Goal: Task Accomplishment & Management: Manage account settings

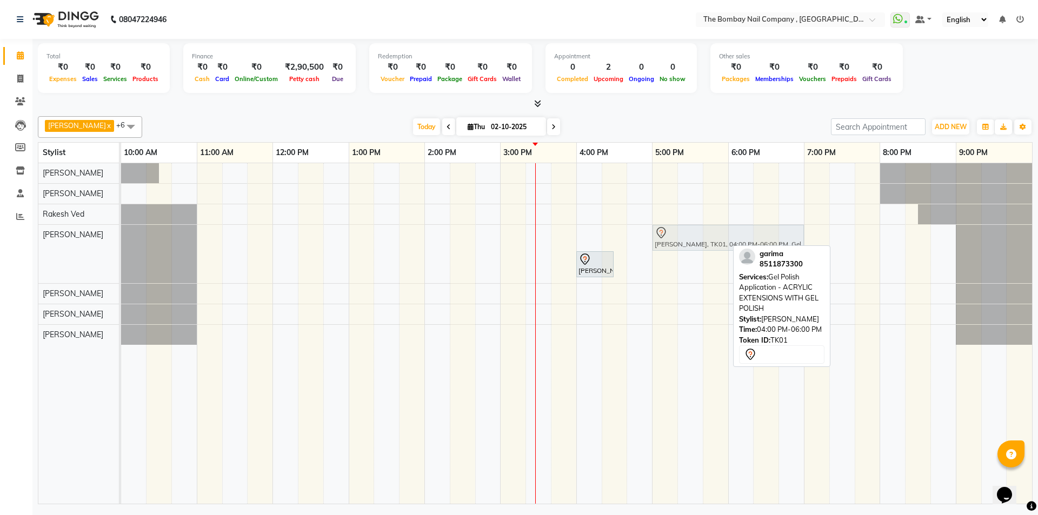
drag, startPoint x: 640, startPoint y: 232, endPoint x: 707, endPoint y: 234, distance: 66.6
click at [121, 234] on div "[PERSON_NAME], TK01, 04:00 PM-06:00 PM, Gel Polish Application - ACRYLIC EXTENS…" at bounding box center [121, 254] width 0 height 58
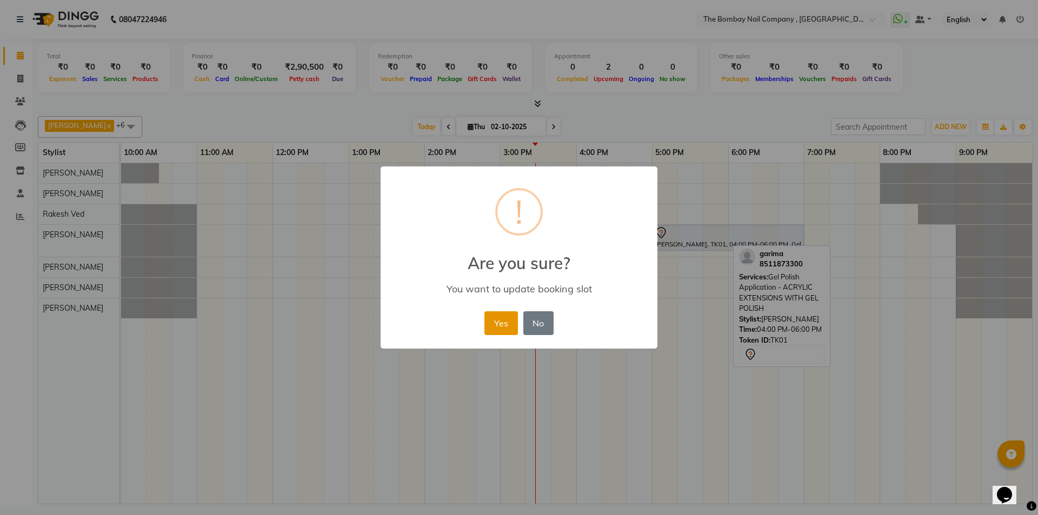
click at [497, 326] on button "Yes" at bounding box center [501, 324] width 33 height 24
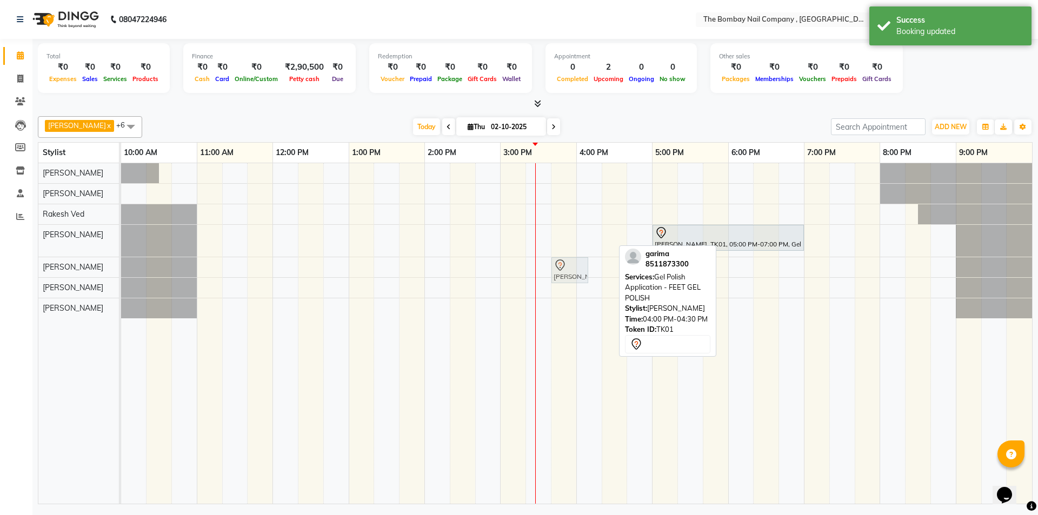
drag, startPoint x: 595, startPoint y: 236, endPoint x: 574, endPoint y: 270, distance: 39.8
click at [574, 270] on tbody "[PERSON_NAME], TK01, 04:00 PM-04:30 PM, Gel Polish Application - FEET GEL POLIS…" at bounding box center [576, 240] width 911 height 155
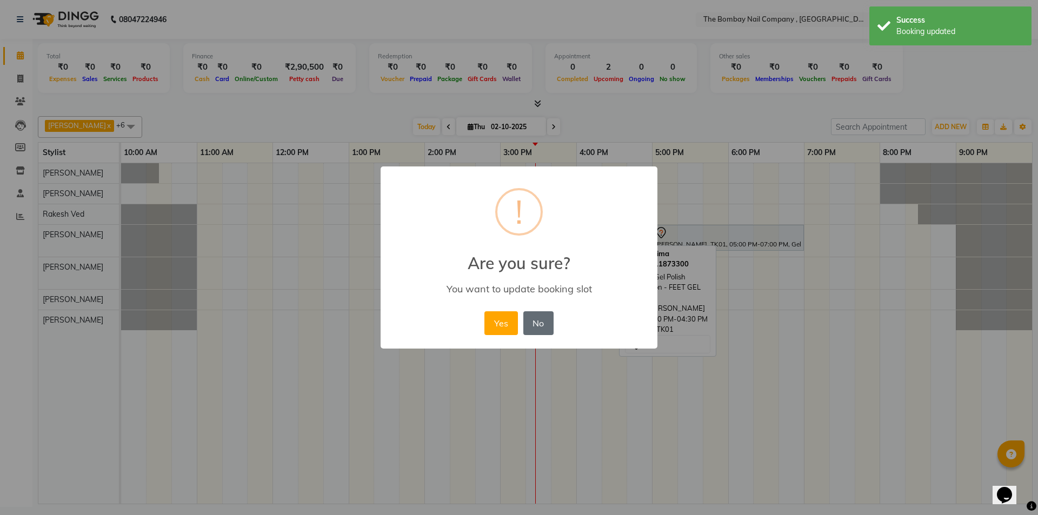
click at [532, 323] on button "No" at bounding box center [538, 324] width 30 height 24
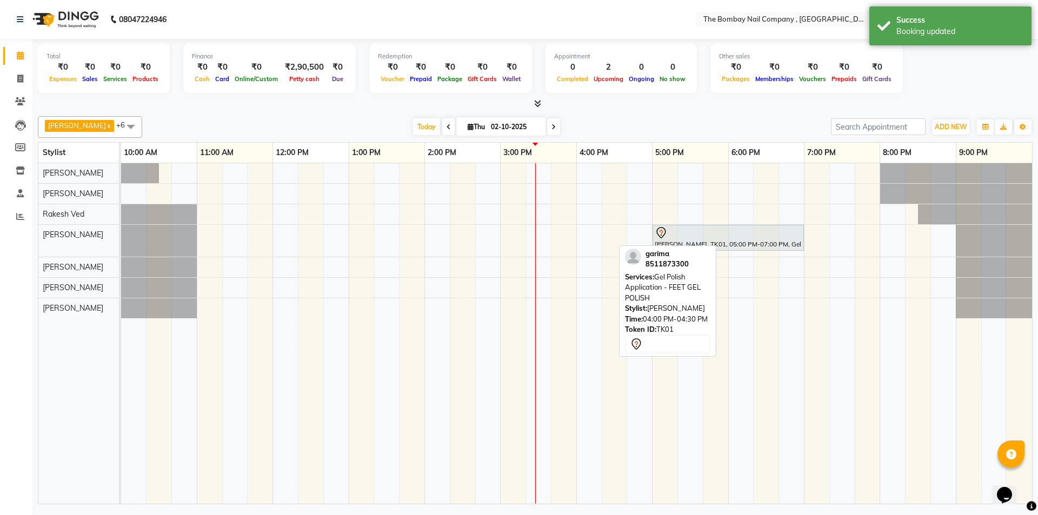
drag, startPoint x: 597, startPoint y: 234, endPoint x: 684, endPoint y: 276, distance: 97.0
click at [684, 276] on div "[PERSON_NAME] x [PERSON_NAME] Soni x Rakesh Ved x Sagar Das x [PERSON_NAME] x […" at bounding box center [535, 308] width 995 height 393
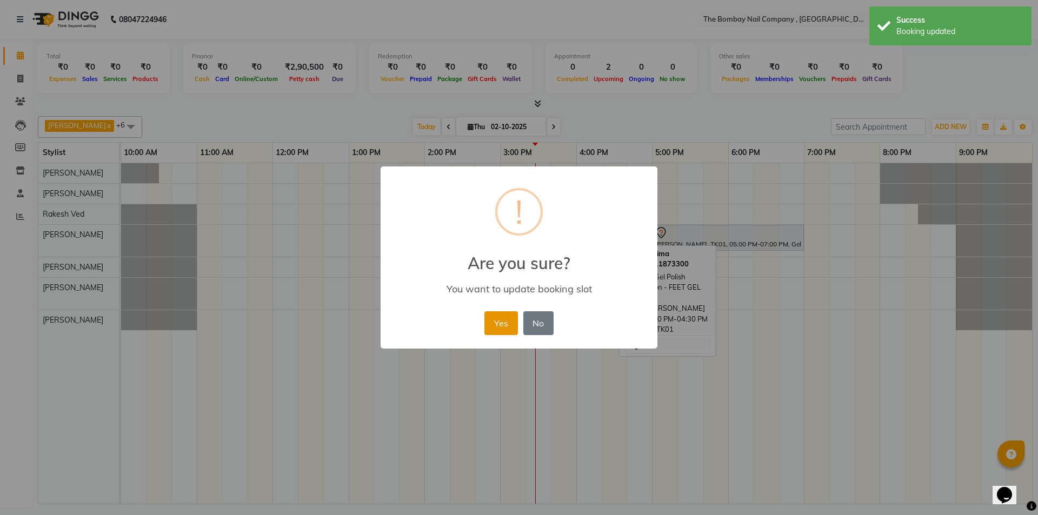
click at [515, 317] on button "Yes" at bounding box center [501, 324] width 33 height 24
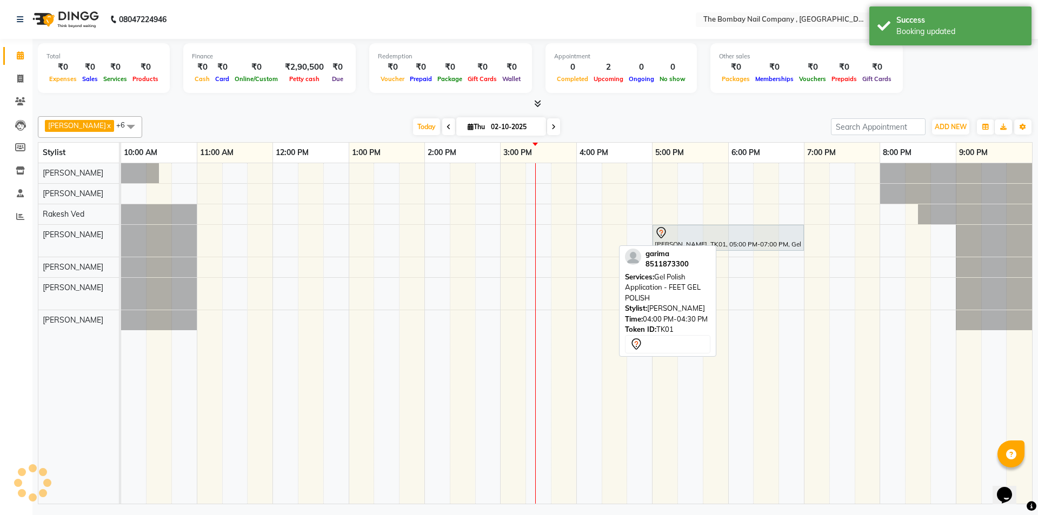
drag, startPoint x: 829, startPoint y: 336, endPoint x: 810, endPoint y: 344, distance: 20.4
click at [829, 337] on td at bounding box center [817, 333] width 25 height 341
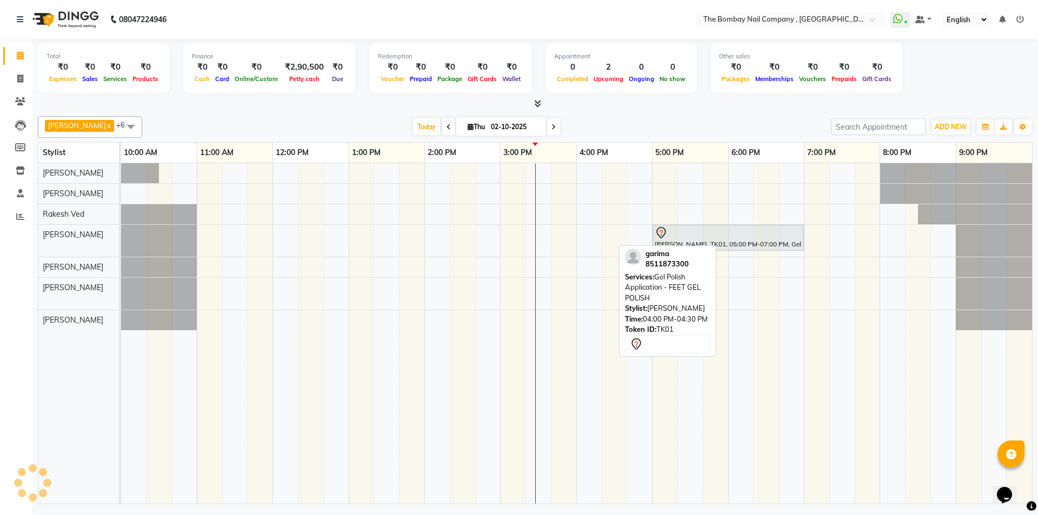
drag, startPoint x: 641, startPoint y: 433, endPoint x: 633, endPoint y: 432, distance: 8.3
click at [640, 433] on td at bounding box center [639, 333] width 25 height 341
click at [485, 267] on div "[PERSON_NAME], TK01, 05:00 PM-07:00 PM, Gel Polish Application - ACRYLIC EXTENS…" at bounding box center [576, 333] width 911 height 341
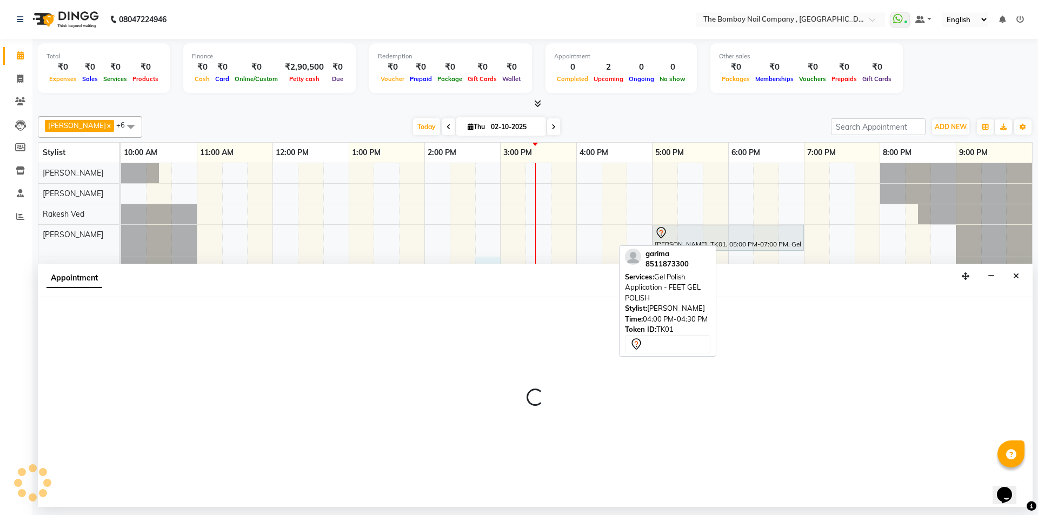
click at [726, 151] on div "5:00 PM" at bounding box center [690, 153] width 75 height 20
select select "89334"
select select "885"
select select "tentative"
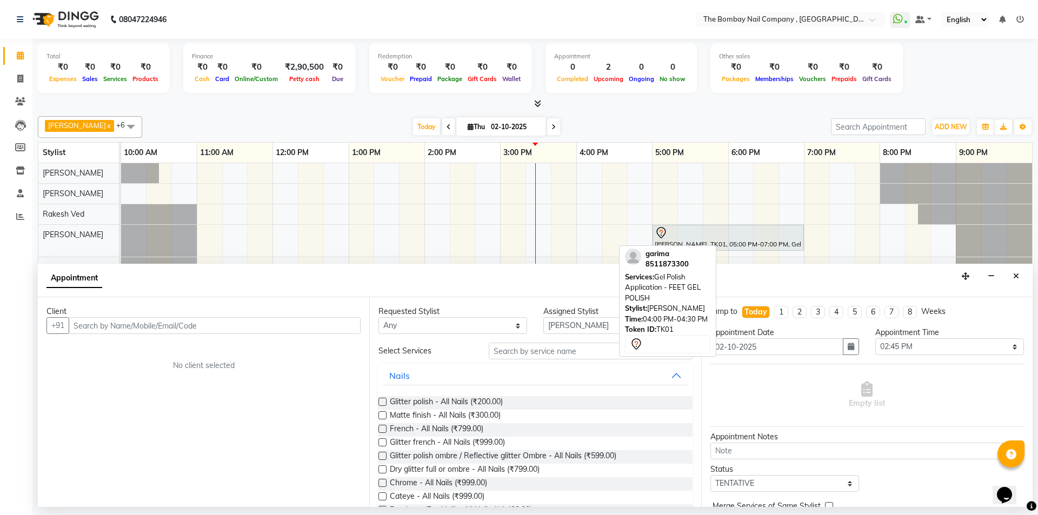
click at [1019, 277] on button "Close" at bounding box center [1017, 276] width 16 height 17
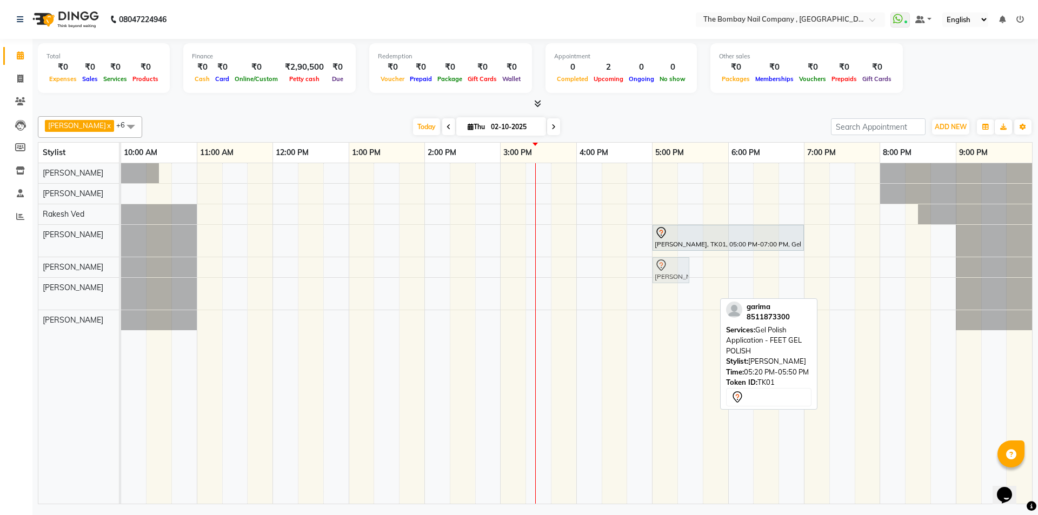
drag, startPoint x: 696, startPoint y: 289, endPoint x: 675, endPoint y: 272, distance: 26.5
click at [675, 272] on tbody "[PERSON_NAME], TK01, 05:00 PM-07:00 PM, Gel Polish Application - ACRYLIC EXTENS…" at bounding box center [576, 246] width 911 height 167
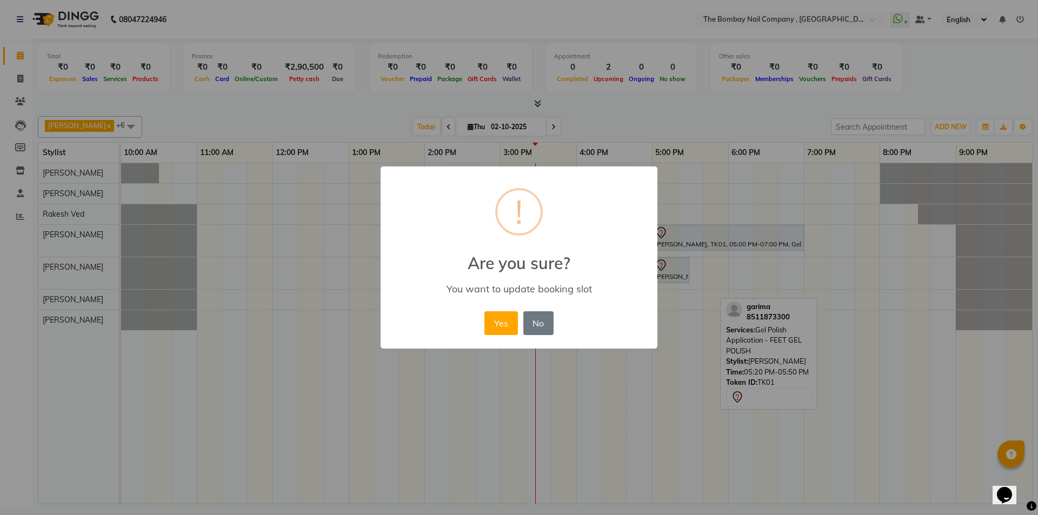
click at [508, 322] on button "Yes" at bounding box center [501, 324] width 33 height 24
